Goal: Task Accomplishment & Management: Manage account settings

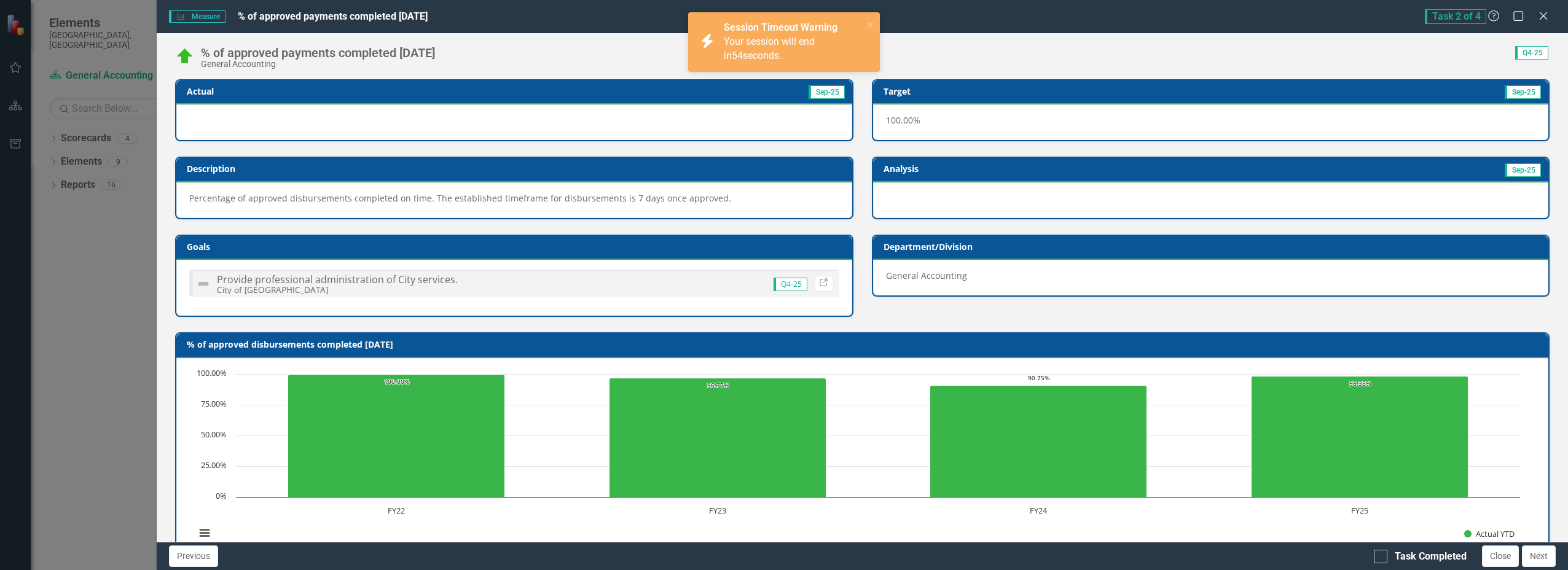
click at [1027, 62] on div "% of approved payments completed within 7 days General Accounting Score: 0.00 Q…" at bounding box center [862, 52] width 1411 height 37
click at [1461, 14] on span "Task 2 of 4" at bounding box center [1455, 16] width 62 height 14
click at [425, 100] on td "Actual" at bounding box center [324, 93] width 276 height 19
click at [347, 122] on div at bounding box center [514, 122] width 675 height 35
click at [766, 42] on span "Your session will end in 47 seconds." at bounding box center [769, 48] width 91 height 26
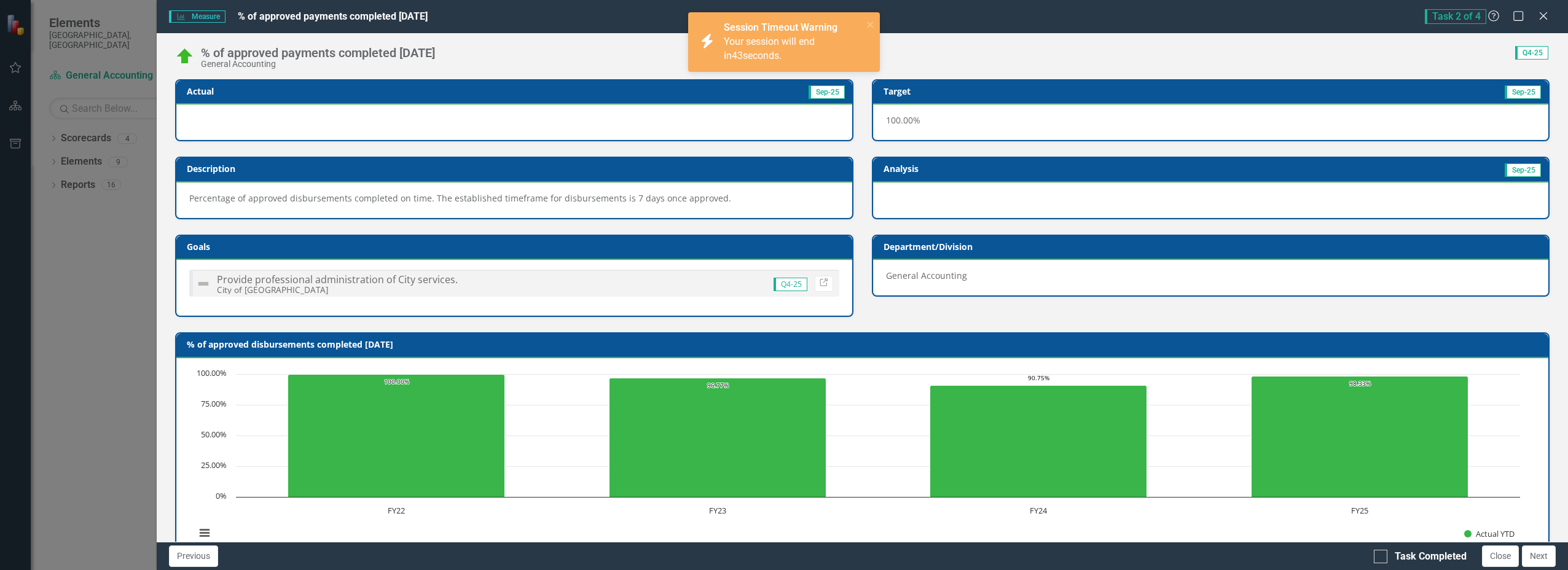
click at [79, 130] on div "Measure Measure % of approved payments completed within 7 days Task 2 of 4 Help…" at bounding box center [784, 285] width 1568 height 570
click at [111, 104] on div "Measure Measure % of approved payments completed within 7 days Task 2 of 4 Help…" at bounding box center [784, 285] width 1568 height 570
click at [264, 40] on div "% of approved payments completed within 7 days General Accounting Score: 0.00 Q…" at bounding box center [862, 52] width 1411 height 37
drag, startPoint x: 281, startPoint y: 6, endPoint x: 285, endPoint y: 14, distance: 8.9
click at [285, 13] on div "Measure Measure % of approved payments completed within 7 days Task 2 of 4 Help…" at bounding box center [862, 16] width 1411 height 33
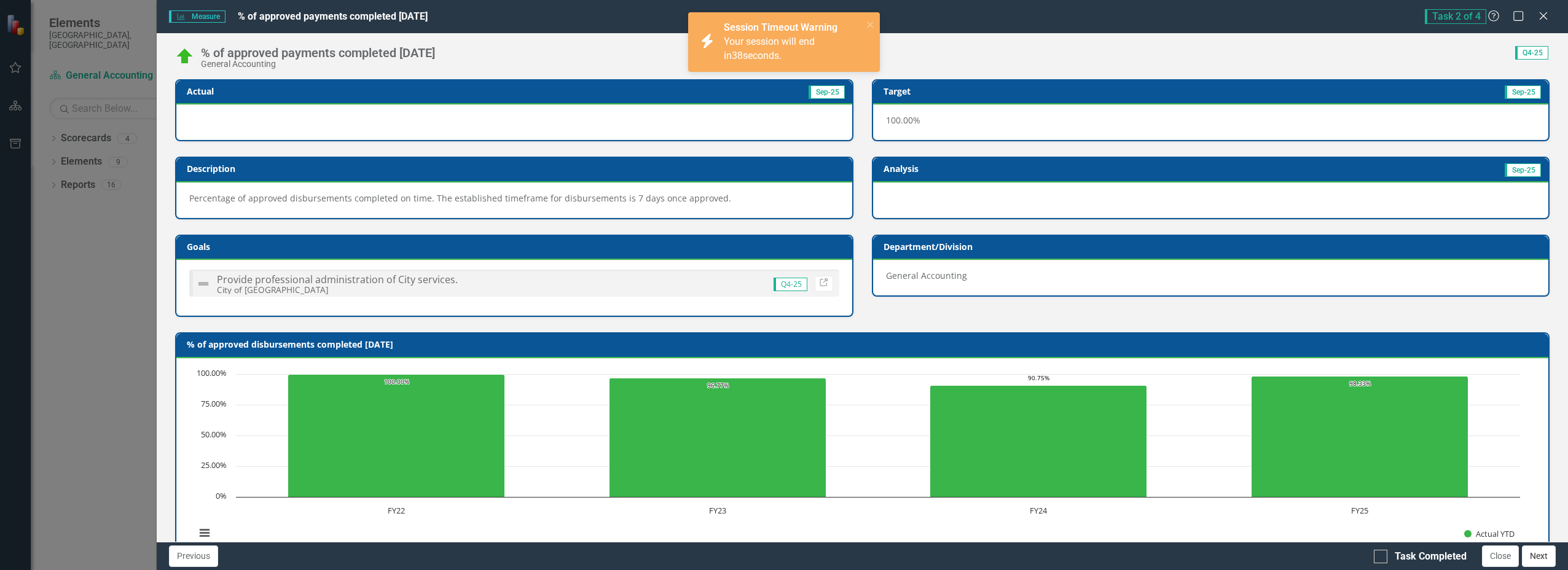
click at [1538, 554] on button "Next" at bounding box center [1538, 556] width 34 height 21
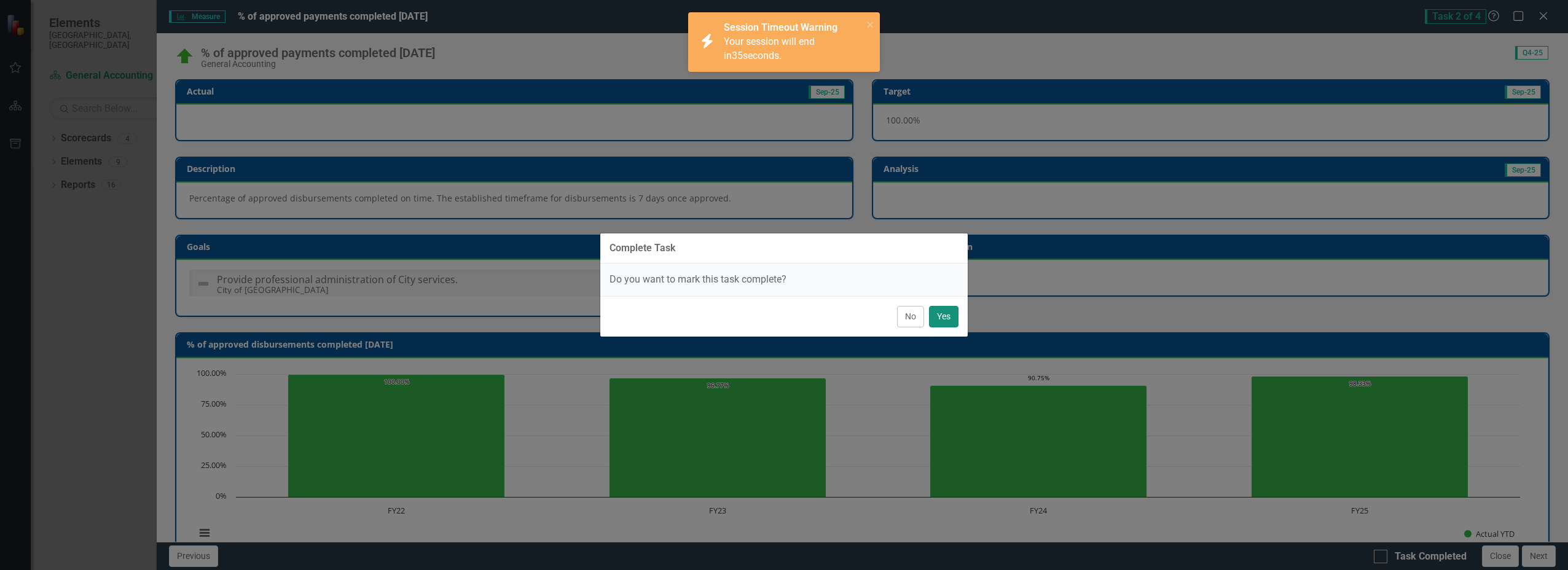
click at [950, 313] on button "Yes" at bounding box center [943, 316] width 30 height 21
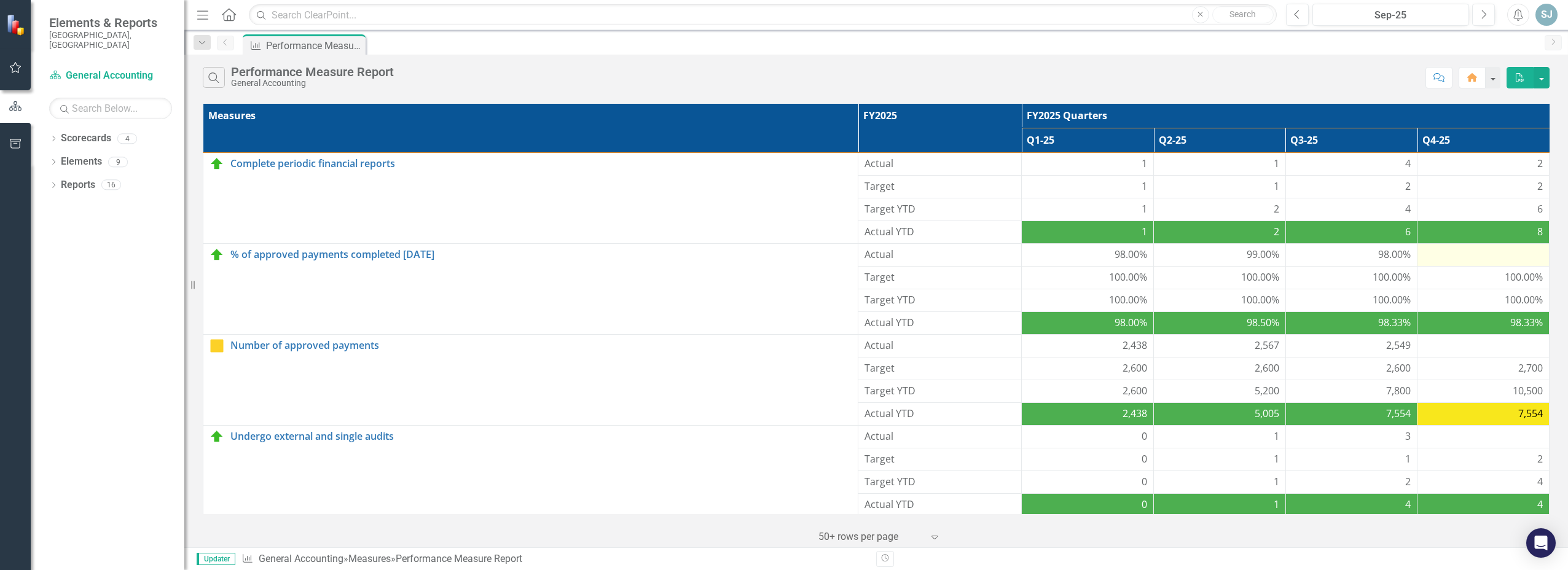
click at [1500, 252] on div at bounding box center [1483, 254] width 119 height 14
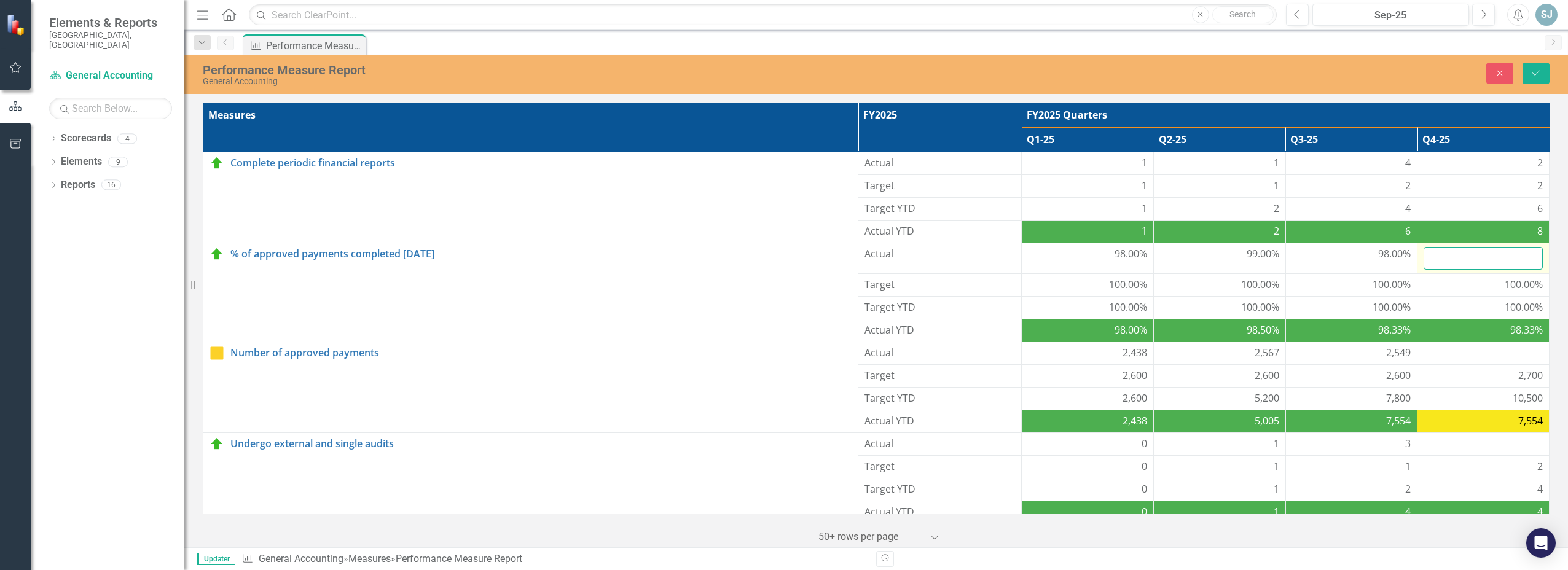
drag, startPoint x: 1500, startPoint y: 252, endPoint x: 1501, endPoint y: 260, distance: 8.1
click at [1501, 260] on input "number" at bounding box center [1483, 258] width 119 height 23
type input "98"
click at [1467, 294] on td "100.00%" at bounding box center [1483, 285] width 132 height 23
click at [1310, 268] on td "98.00%" at bounding box center [1351, 258] width 132 height 30
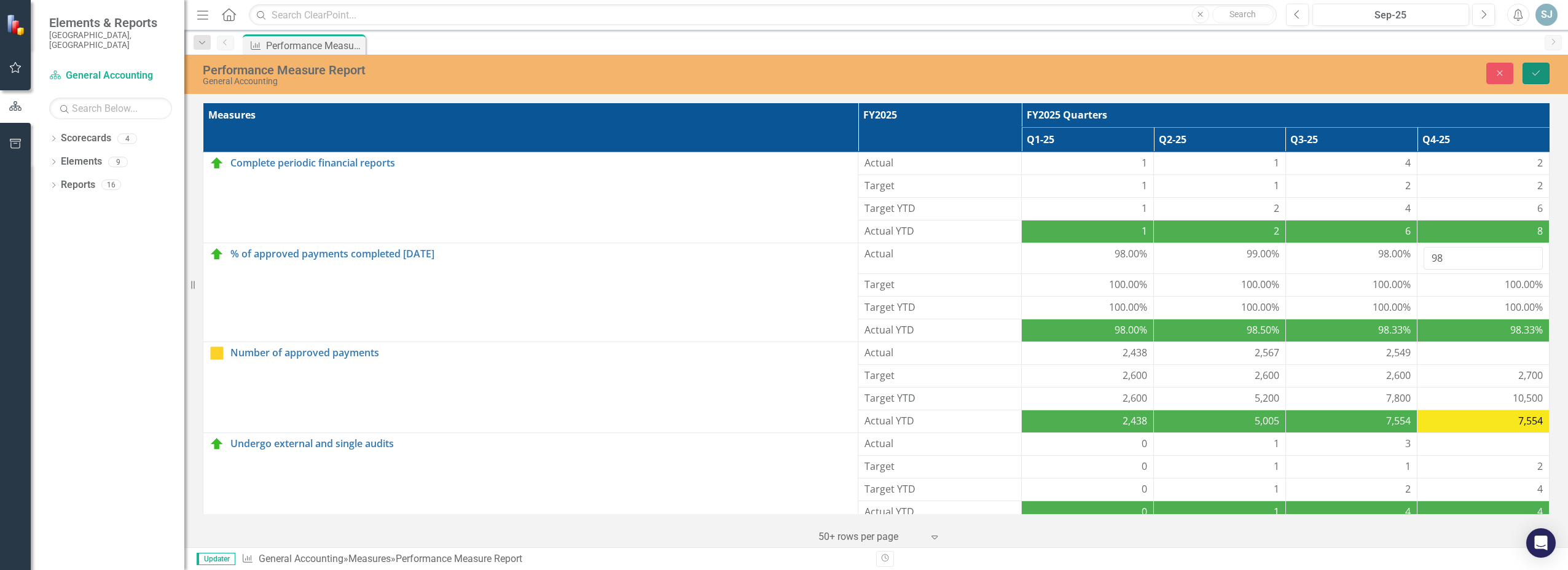
click at [1545, 75] on button "Save" at bounding box center [1536, 73] width 27 height 21
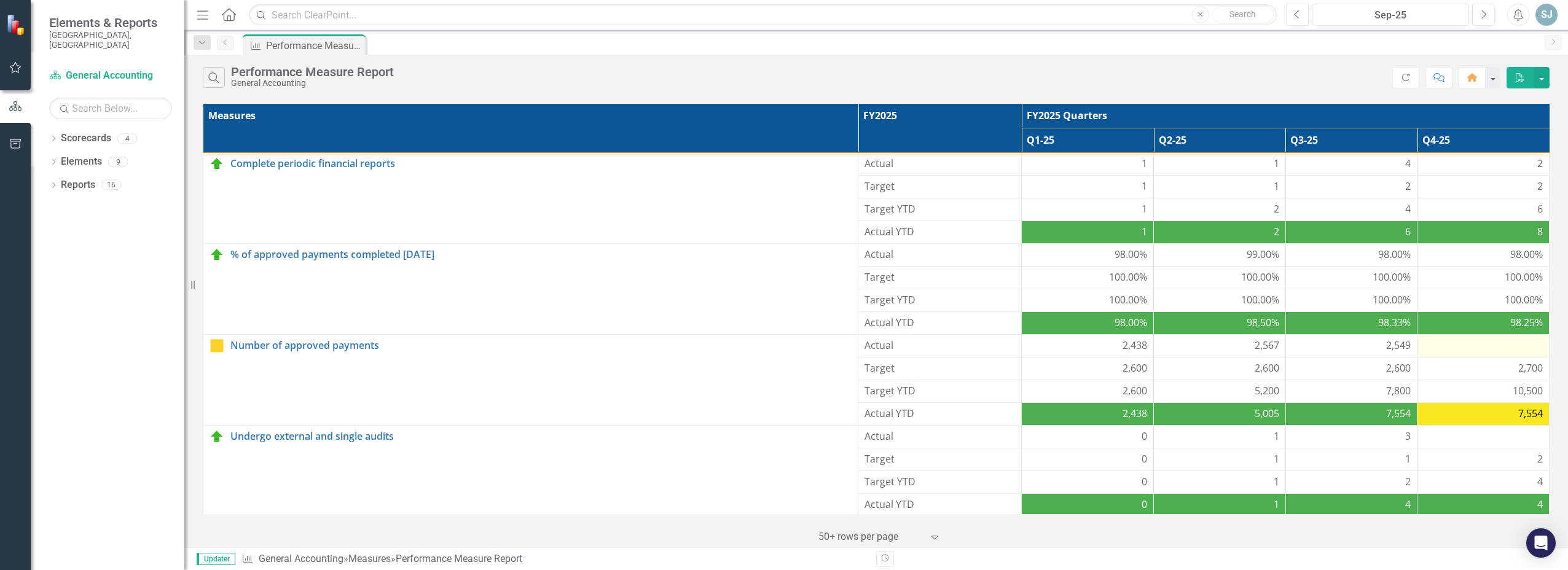
click at [1503, 346] on div at bounding box center [1483, 345] width 119 height 14
click at [1501, 345] on div at bounding box center [1483, 345] width 119 height 14
click at [1502, 344] on div at bounding box center [1483, 345] width 119 height 14
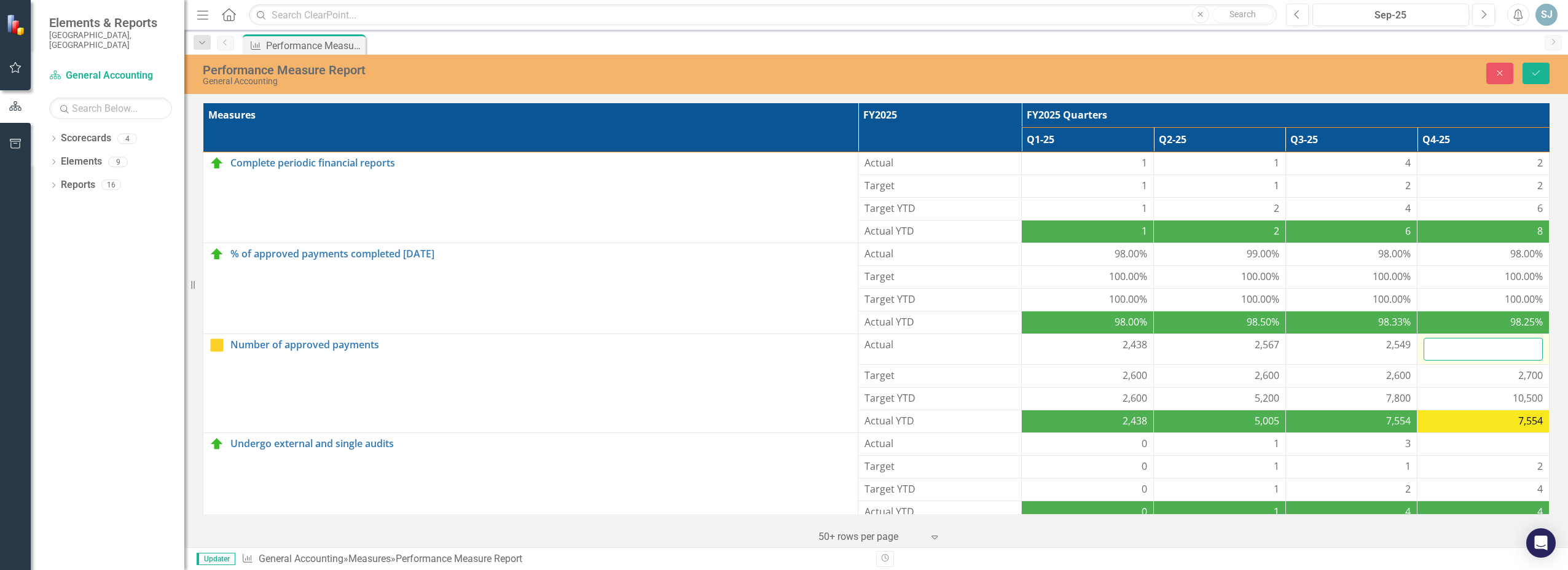
drag, startPoint x: 1502, startPoint y: 344, endPoint x: 1476, endPoint y: 358, distance: 29.5
click at [1476, 358] on input "number" at bounding box center [1483, 349] width 119 height 23
type input "2548"
click at [1539, 73] on icon "Save" at bounding box center [1535, 73] width 11 height 8
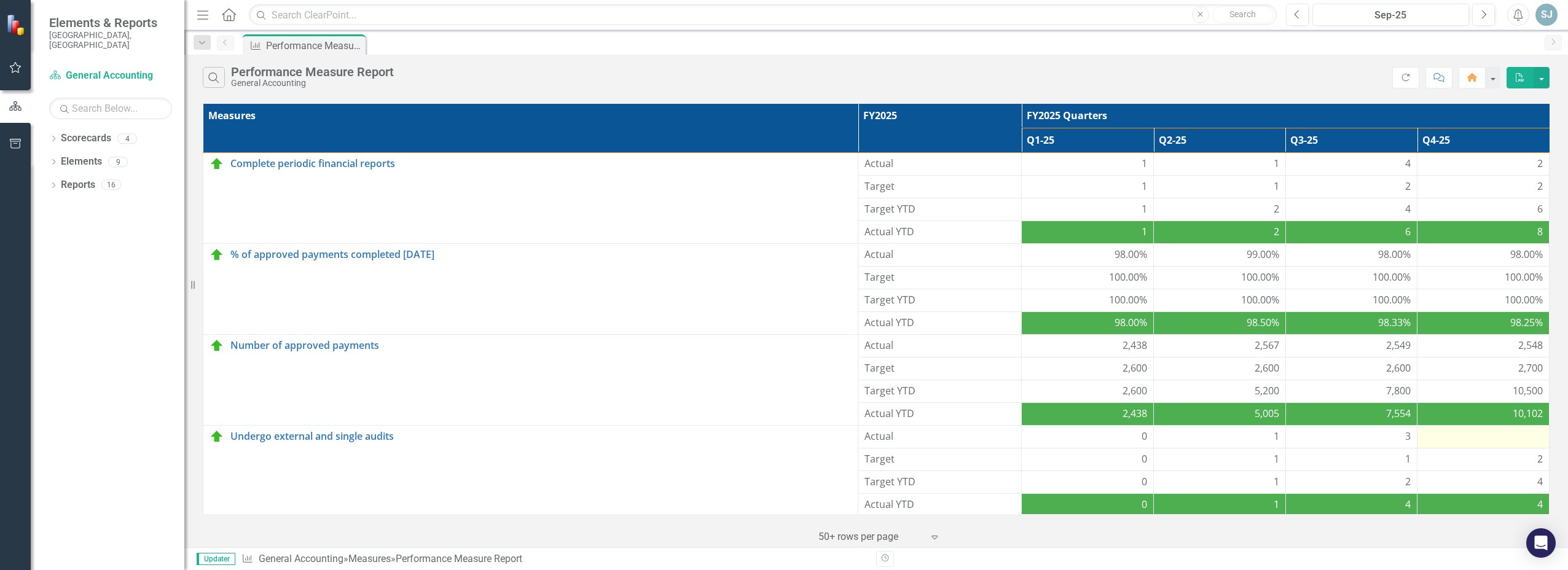
click at [1519, 435] on div at bounding box center [1483, 437] width 119 height 14
click at [1520, 437] on div at bounding box center [1483, 437] width 119 height 14
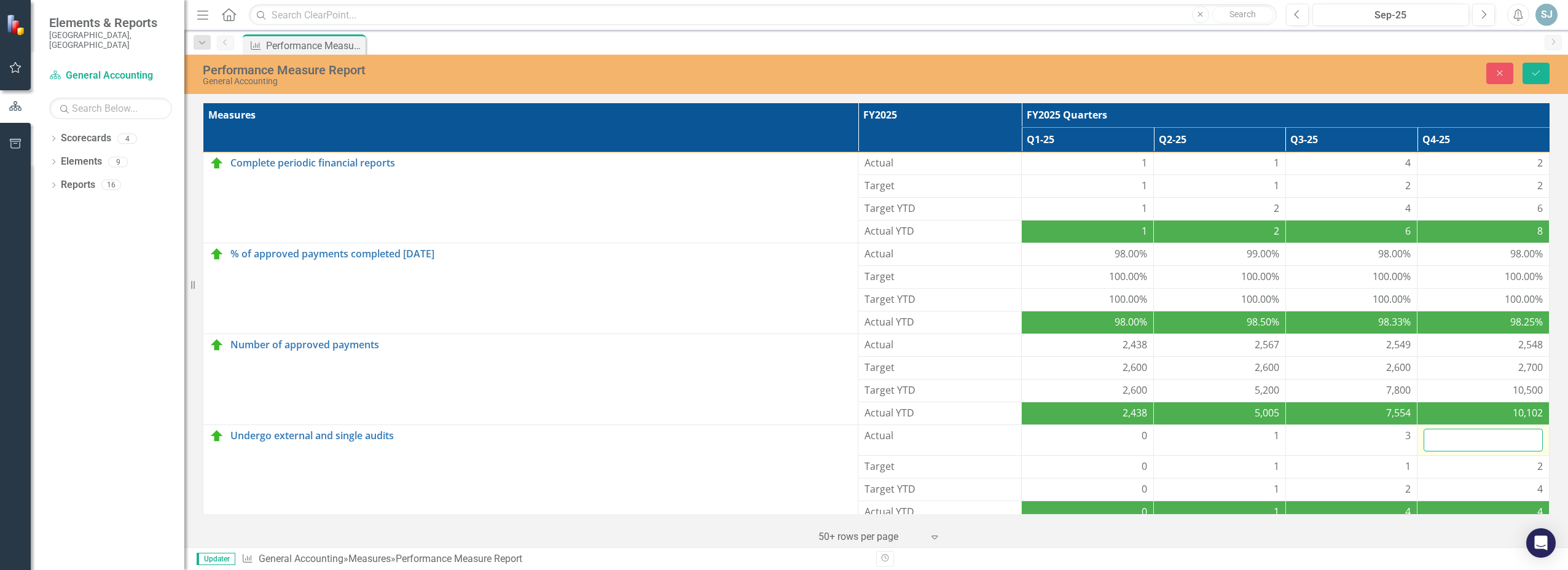
drag, startPoint x: 1520, startPoint y: 437, endPoint x: 1502, endPoint y: 441, distance: 18.4
click at [1502, 441] on input "number" at bounding box center [1483, 440] width 119 height 23
type input "0"
click at [1531, 68] on button "Save" at bounding box center [1536, 73] width 27 height 21
